Goal: Task Accomplishment & Management: Use online tool/utility

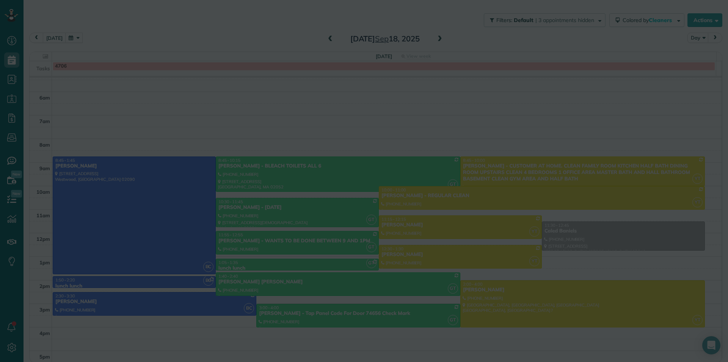
scroll to position [56, 0]
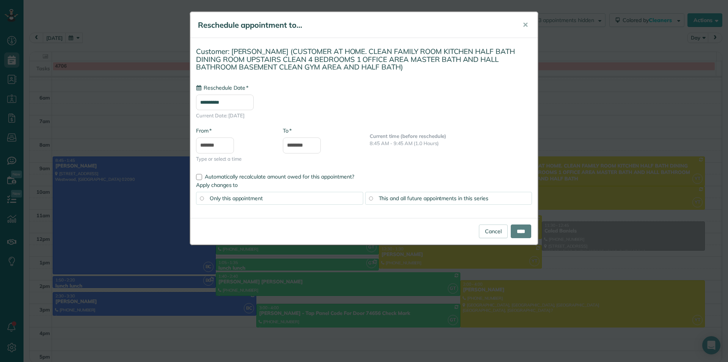
type input "**********"
click at [486, 230] on link "Cancel" at bounding box center [493, 231] width 29 height 14
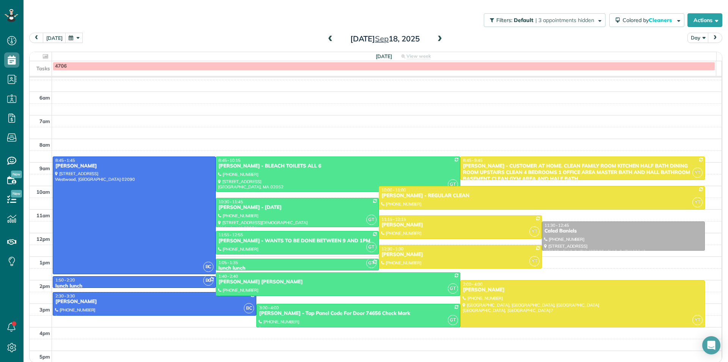
click at [326, 39] on span at bounding box center [330, 39] width 8 height 7
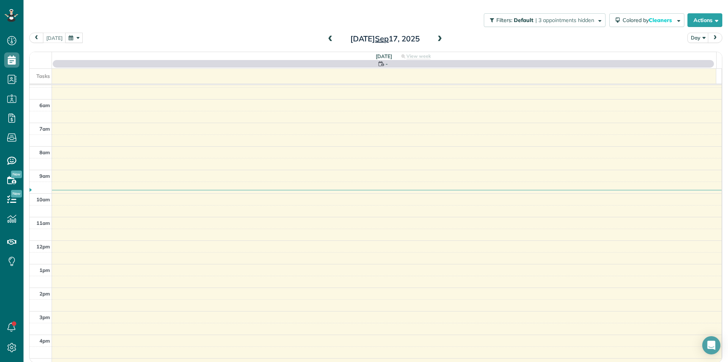
scroll to position [64, 0]
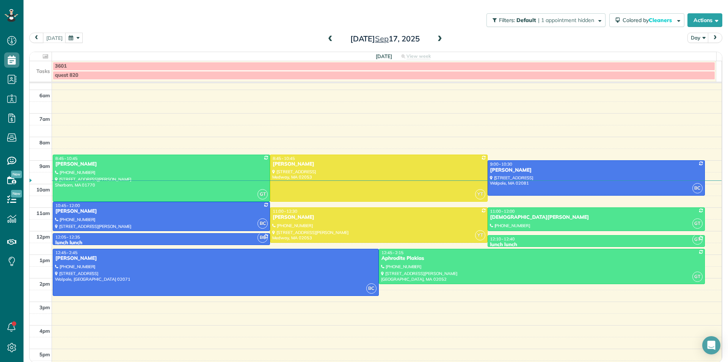
click at [437, 40] on span at bounding box center [440, 39] width 8 height 7
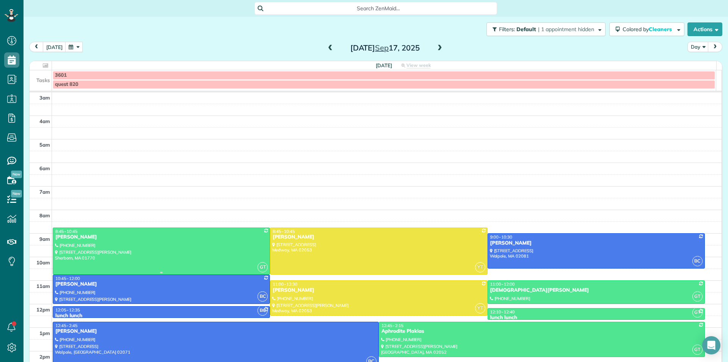
scroll to position [75, 0]
